Goal: Find specific page/section: Find specific page/section

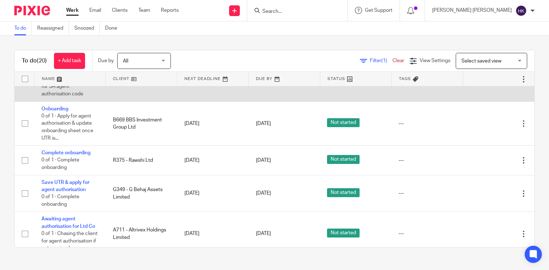
scroll to position [409, 0]
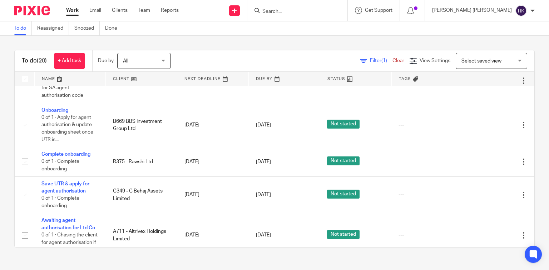
drag, startPoint x: 354, startPoint y: 10, endPoint x: 350, endPoint y: 8, distance: 4.2
click at [326, 10] on input "Search" at bounding box center [293, 12] width 64 height 6
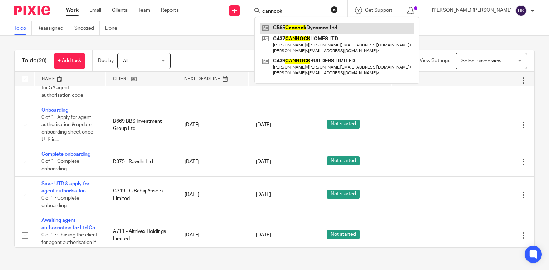
type input "canncok"
click at [362, 24] on link at bounding box center [336, 28] width 153 height 11
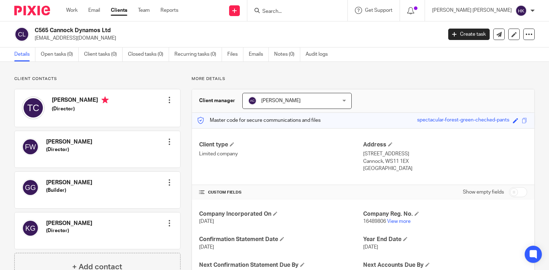
click at [326, 11] on input "Search" at bounding box center [293, 12] width 64 height 6
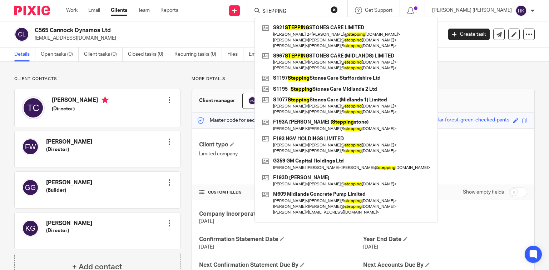
type input "STEPPING"
click at [338, 10] on button "reset" at bounding box center [333, 9] width 7 height 7
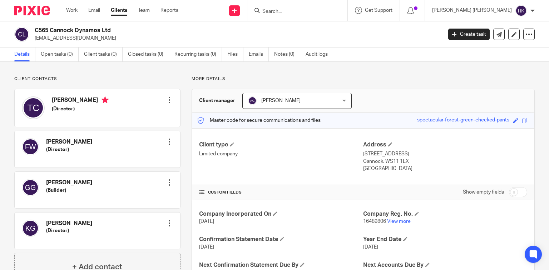
click at [326, 11] on input "Search" at bounding box center [293, 12] width 64 height 6
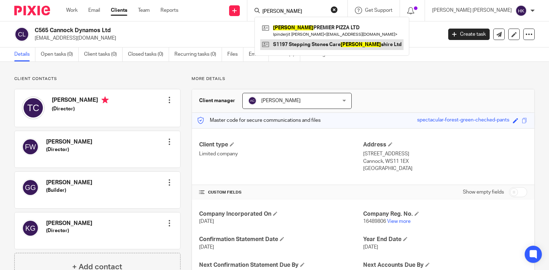
type input "STAFFORD"
click at [374, 44] on link at bounding box center [331, 44] width 143 height 11
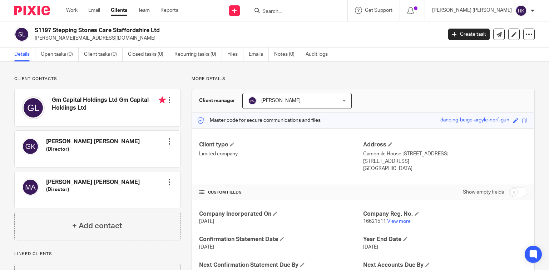
drag, startPoint x: 53, startPoint y: 28, endPoint x: 166, endPoint y: 30, distance: 114.0
click at [166, 30] on h2 "S1197 Stepping Stones Care Staffordshire Ltd" at bounding box center [196, 31] width 322 height 8
copy h2 "Stepping Stones Care Staffordshire Ltd"
